Goal: Navigation & Orientation: Find specific page/section

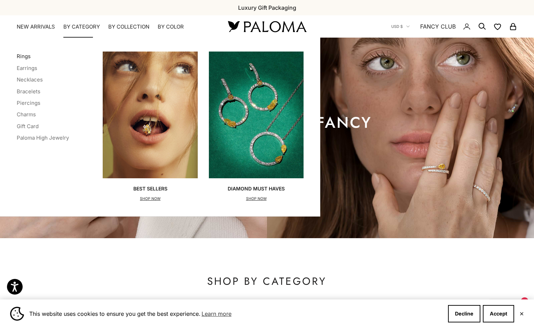
click at [23, 57] on link "Rings" at bounding box center [24, 56] width 14 height 7
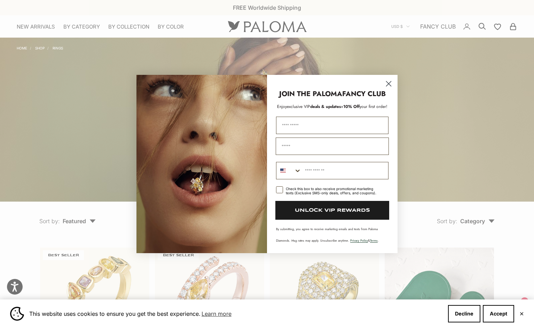
click at [388, 83] on icon "Close dialog" at bounding box center [388, 83] width 5 height 5
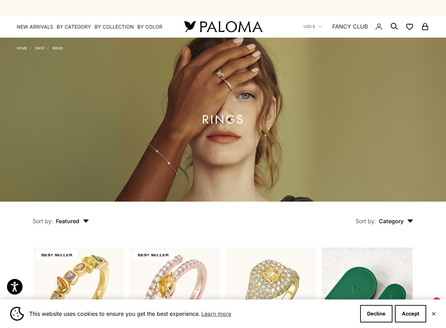
click at [207, 22] on img at bounding box center [224, 26] width 84 height 15
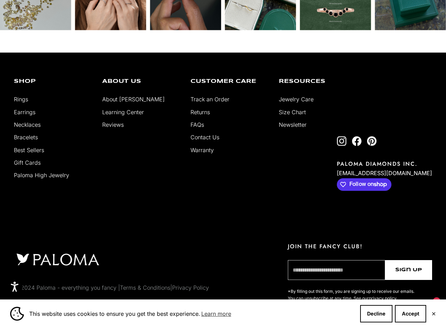
scroll to position [1746, 0]
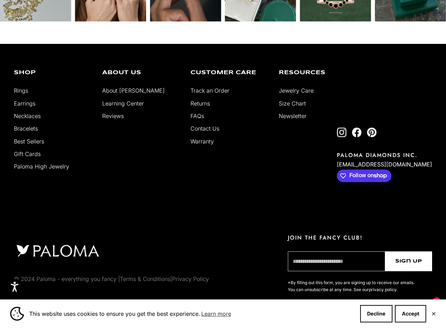
click at [126, 87] on link "About [PERSON_NAME]" at bounding box center [133, 90] width 63 height 7
